Goal: Information Seeking & Learning: Learn about a topic

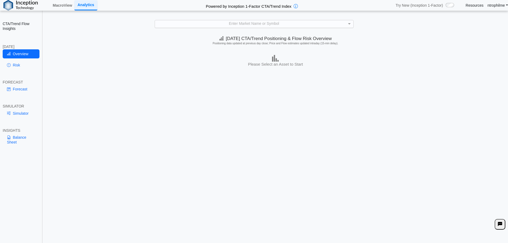
click at [220, 26] on div "Enter Market Name or Symbol" at bounding box center [254, 23] width 198 height 7
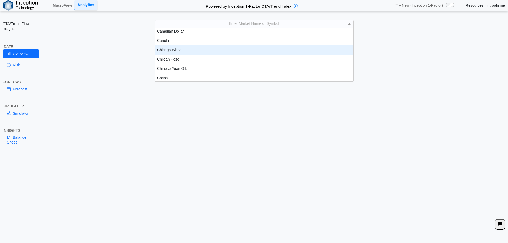
scroll to position [160, 0]
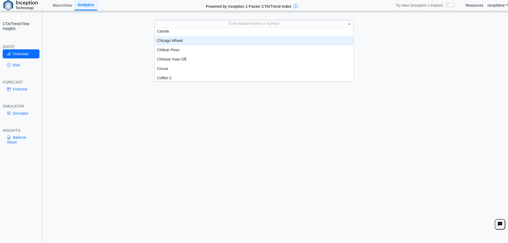
click at [178, 43] on div "Chicago Wheat" at bounding box center [254, 40] width 198 height 9
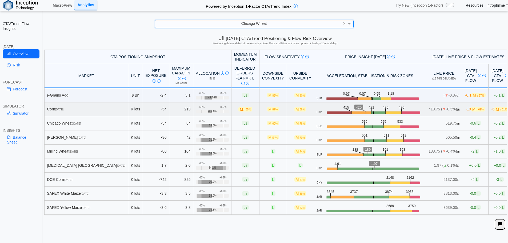
click at [476, 108] on span "↓ 69%" at bounding box center [479, 109] width 7 height 3
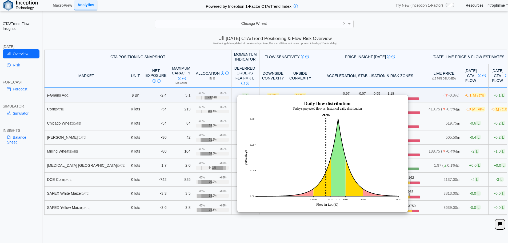
click at [394, 38] on div "[DATE] CTA/Trend Positioning & Flow Risk Overview Positioning data updated at p…" at bounding box center [275, 41] width 465 height 16
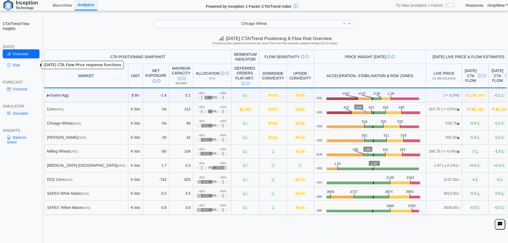
click at [18, 67] on link "Risk" at bounding box center [21, 65] width 37 height 9
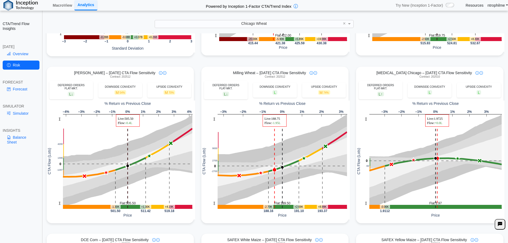
scroll to position [187, 0]
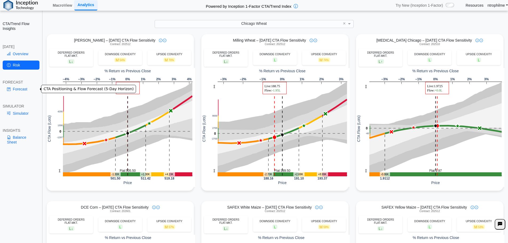
click at [22, 91] on link "Forecast" at bounding box center [21, 89] width 37 height 9
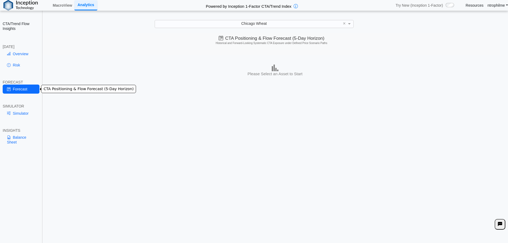
scroll to position [0, 0]
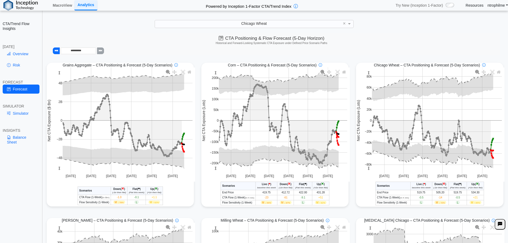
drag, startPoint x: 320, startPoint y: 110, endPoint x: 324, endPoint y: 108, distance: 4.6
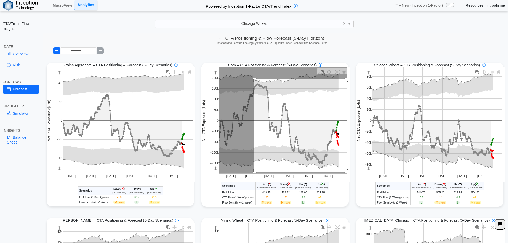
drag, startPoint x: 252, startPoint y: 79, endPoint x: 352, endPoint y: 173, distance: 136.7
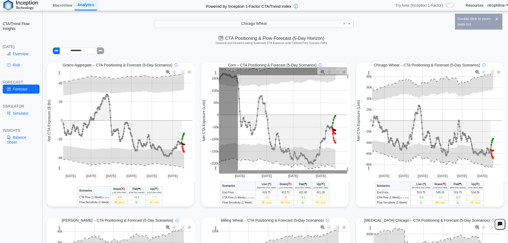
drag, startPoint x: 236, startPoint y: 76, endPoint x: 361, endPoint y: 177, distance: 160.4
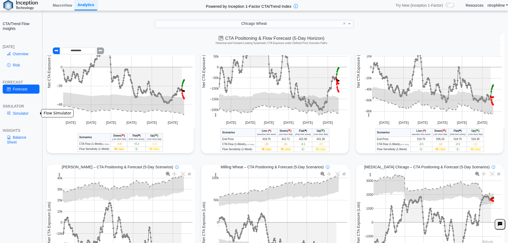
click at [10, 116] on link "Simulator" at bounding box center [21, 113] width 37 height 9
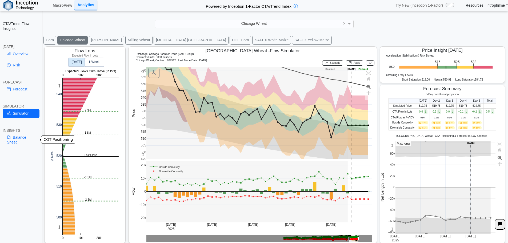
scroll to position [9, 0]
click at [21, 137] on link "Balance Sheet" at bounding box center [21, 140] width 37 height 14
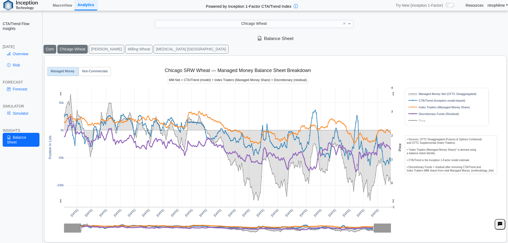
click at [54, 49] on button "Corn" at bounding box center [49, 49] width 13 height 9
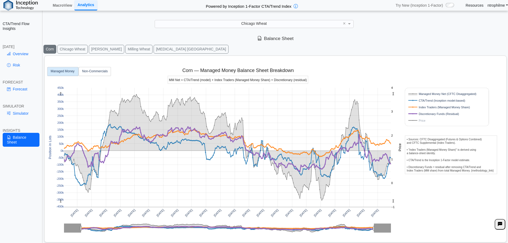
click at [433, 113] on rect at bounding box center [441, 113] width 68 height 5
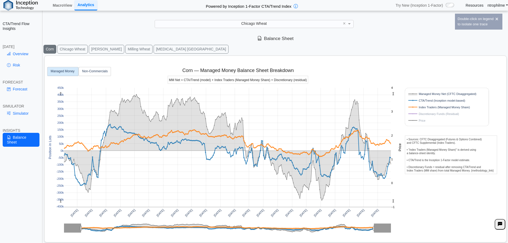
click at [433, 113] on rect at bounding box center [441, 113] width 68 height 5
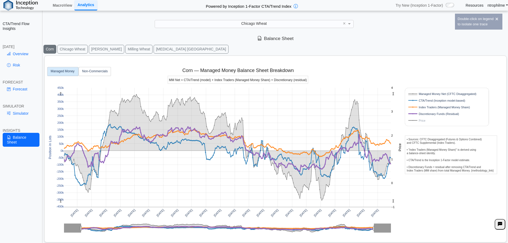
click at [426, 108] on rect at bounding box center [441, 107] width 68 height 5
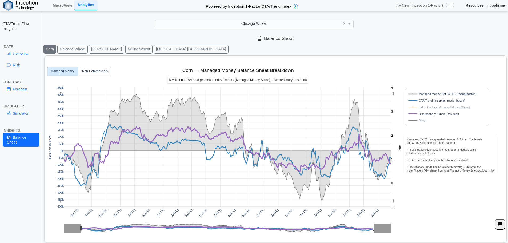
click at [427, 101] on rect at bounding box center [441, 100] width 68 height 5
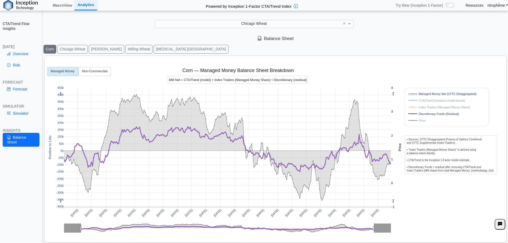
click at [421, 121] on rect at bounding box center [441, 120] width 68 height 5
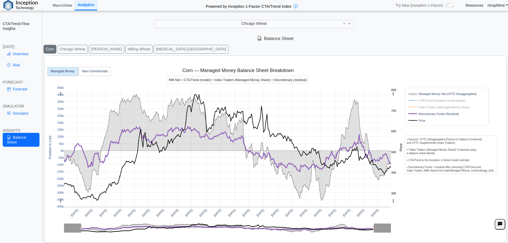
click at [425, 94] on rect at bounding box center [441, 93] width 68 height 5
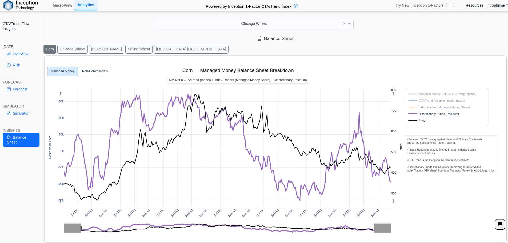
click at [419, 122] on rect at bounding box center [441, 120] width 68 height 5
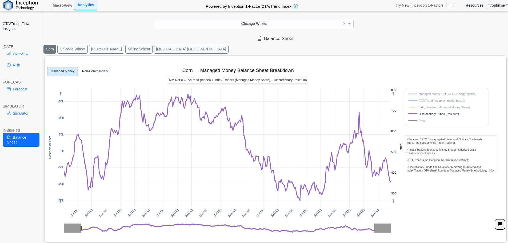
click at [428, 92] on rect at bounding box center [441, 93] width 68 height 5
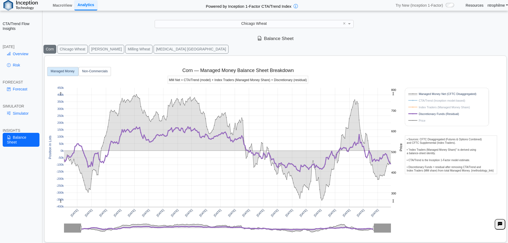
click at [426, 101] on rect at bounding box center [441, 100] width 68 height 5
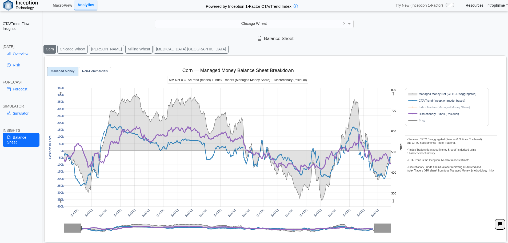
click at [434, 198] on div "[DATE] [DATE] [DATE] [DATE] [DATE] [DATE] [DATE] [DATE] [DATE] [DATE] [DATE] [D…" at bounding box center [273, 148] width 453 height 185
drag, startPoint x: 428, startPoint y: 114, endPoint x: 425, endPoint y: 104, distance: 10.5
click at [428, 113] on rect at bounding box center [441, 113] width 68 height 5
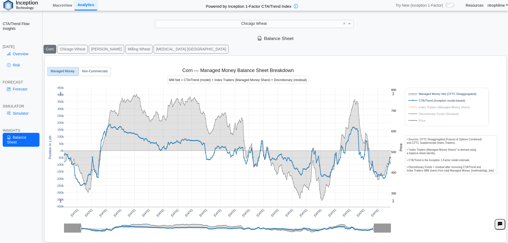
click at [424, 100] on rect at bounding box center [441, 100] width 68 height 5
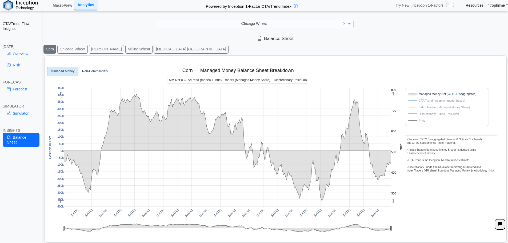
click at [426, 111] on rect at bounding box center [441, 113] width 68 height 5
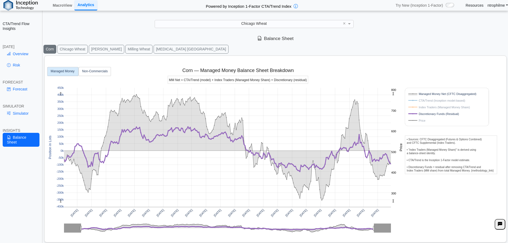
click at [424, 101] on rect at bounding box center [441, 100] width 68 height 5
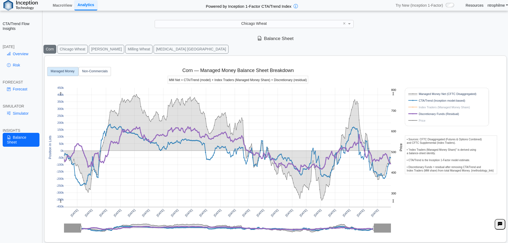
click at [400, 38] on div "Balance Sheet" at bounding box center [275, 38] width 465 height 11
click at [75, 49] on button "Chicago Wheat" at bounding box center [72, 49] width 30 height 9
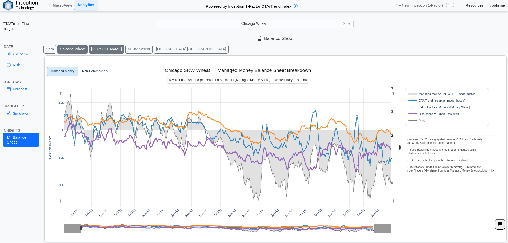
click at [100, 48] on button "[PERSON_NAME]" at bounding box center [106, 49] width 35 height 9
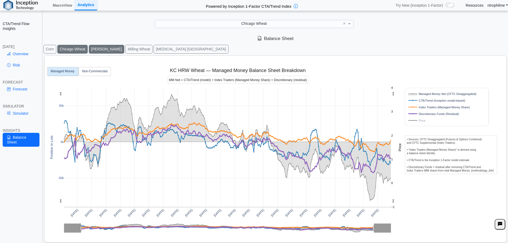
click at [78, 50] on button "Chicago Wheat" at bounding box center [72, 49] width 30 height 9
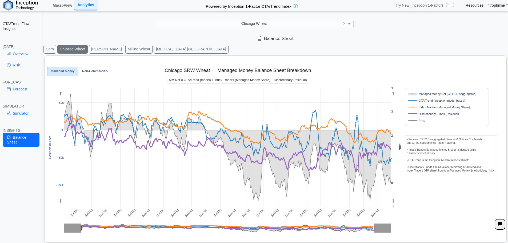
click at [244, 25] on span "Chicago Wheat" at bounding box center [254, 23] width 26 height 4
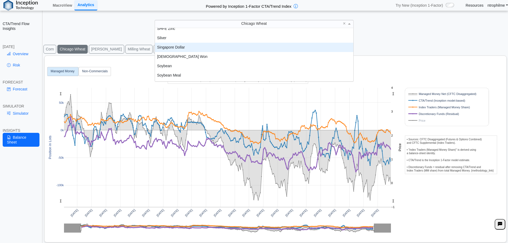
scroll to position [975, 0]
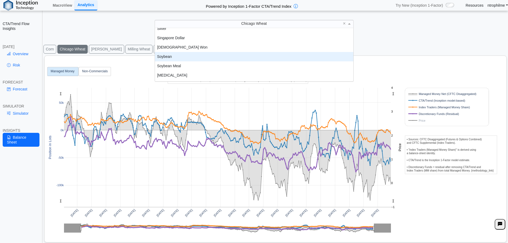
click at [185, 61] on div "Soybean" at bounding box center [254, 56] width 198 height 9
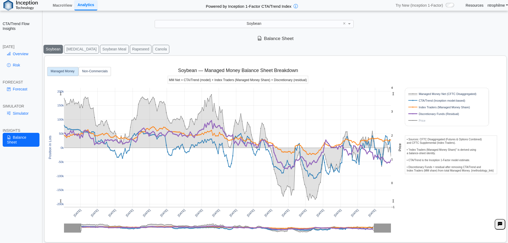
click at [373, 62] on div "[DATE] [DATE] [DATE] [DATE] [DATE] [DATE] [DATE] [DATE] [DATE] [DATE] [DATE] [D…" at bounding box center [273, 148] width 453 height 185
